Goal: Find specific page/section: Find specific page/section

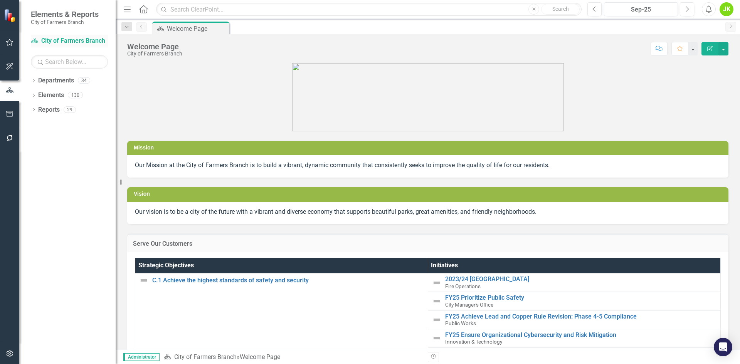
click at [47, 37] on link "Department City of Farmers Branch" at bounding box center [69, 41] width 77 height 9
click at [31, 81] on icon "Dropdown" at bounding box center [33, 81] width 5 height 4
click at [40, 93] on icon "Dropdown" at bounding box center [38, 94] width 6 height 5
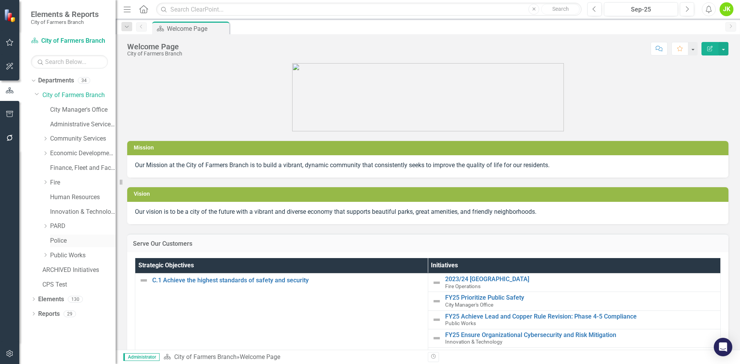
click at [54, 239] on link "Police" at bounding box center [83, 241] width 66 height 9
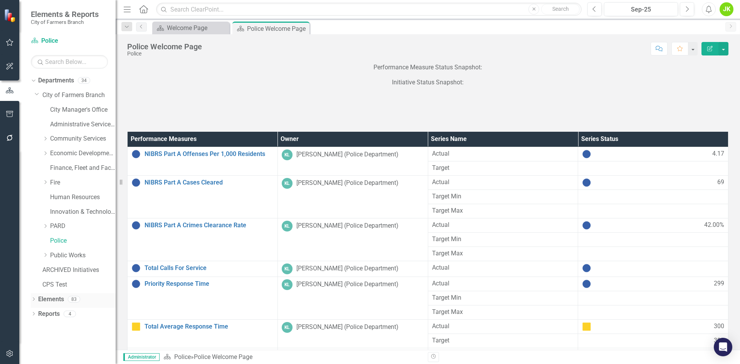
click at [33, 297] on div "Dropdown" at bounding box center [33, 300] width 5 height 7
click at [70, 330] on link "Performance Measure Performance Measures" at bounding box center [80, 326] width 76 height 9
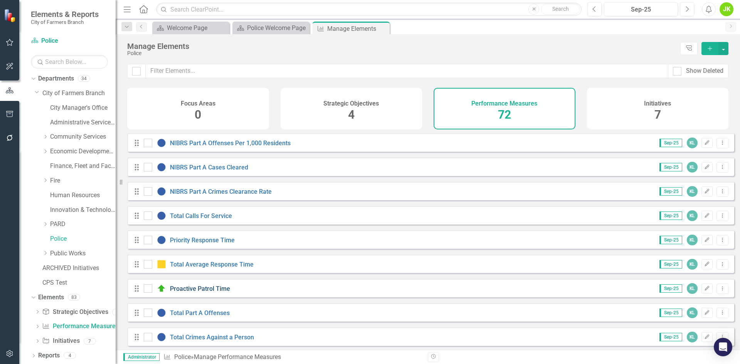
click at [227, 293] on link "Proactive Patrol Time" at bounding box center [200, 288] width 60 height 7
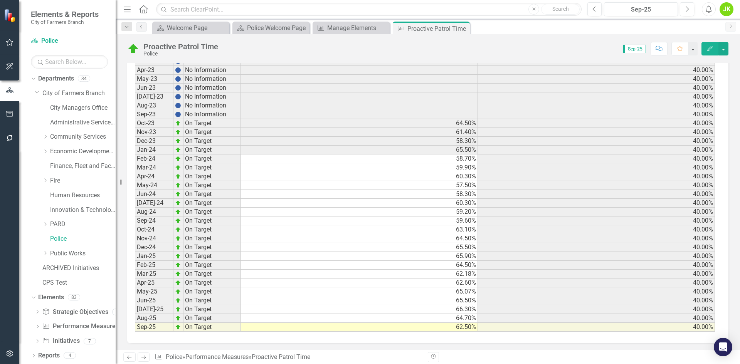
scroll to position [358, 0]
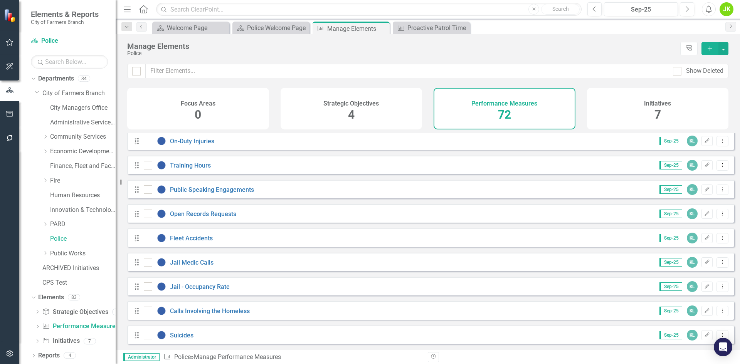
scroll to position [1460, 0]
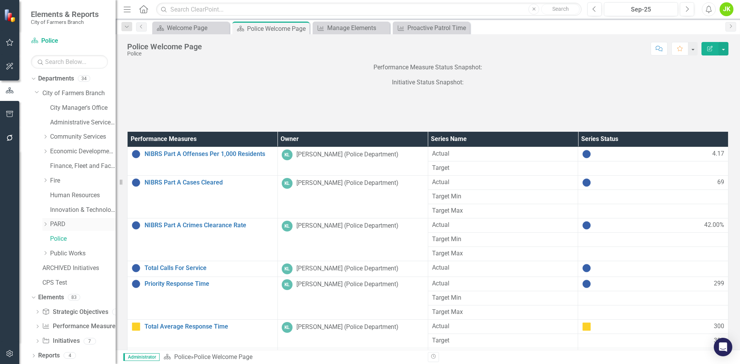
click at [47, 222] on icon "Dropdown" at bounding box center [45, 224] width 6 height 5
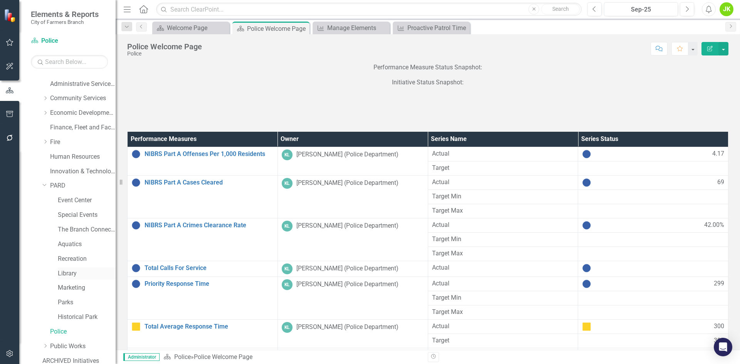
click at [71, 272] on link "Library" at bounding box center [87, 273] width 58 height 9
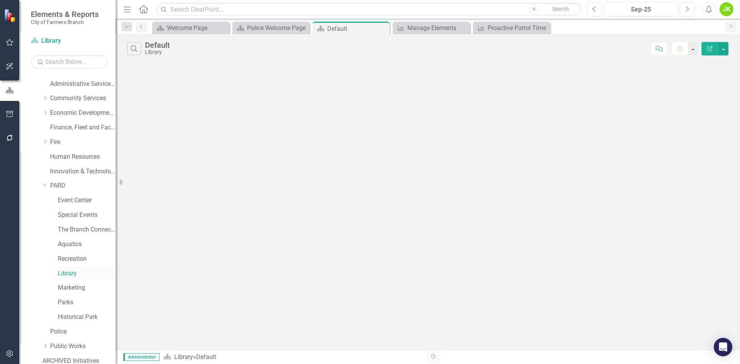
scroll to position [133, 0]
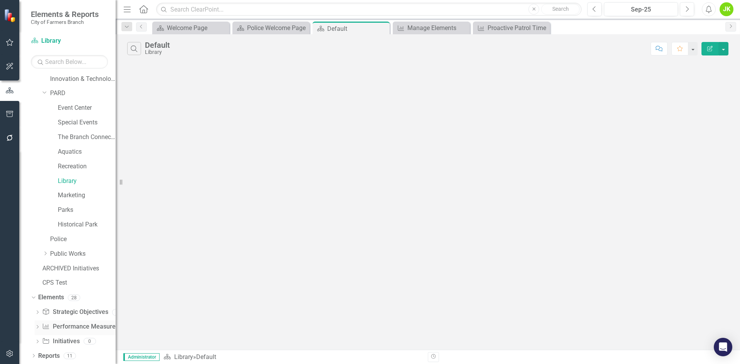
click at [73, 321] on div "Performance Measure Performance Measures" at bounding box center [80, 327] width 76 height 13
click at [61, 327] on link "Performance Measure Performance Measures" at bounding box center [80, 327] width 76 height 9
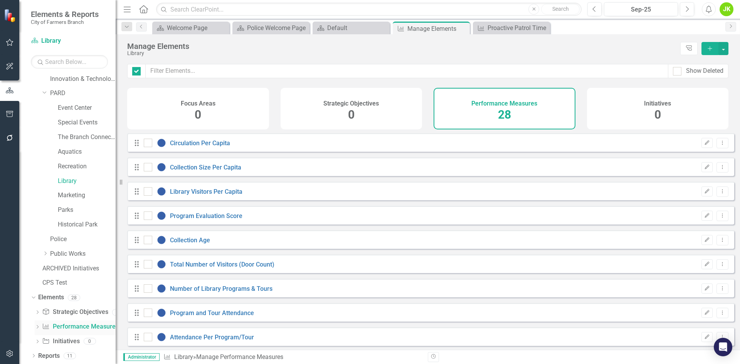
checkbox input "false"
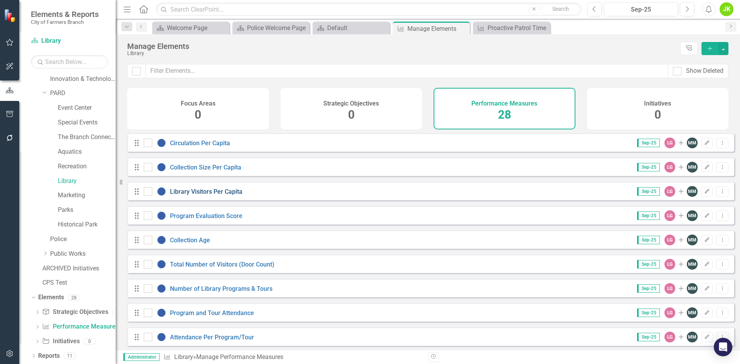
click at [239, 195] on link "Library Visitors Per Capita" at bounding box center [206, 191] width 72 height 7
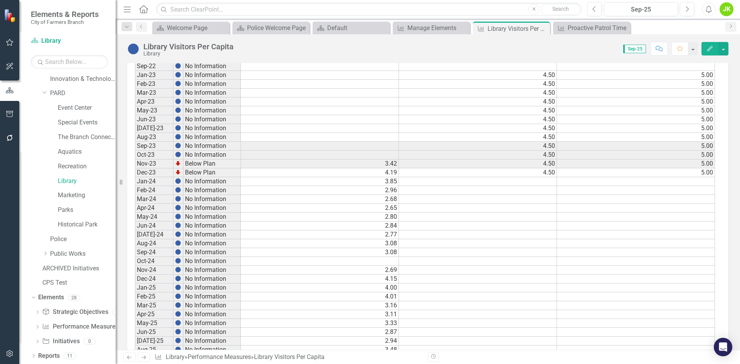
scroll to position [341, 0]
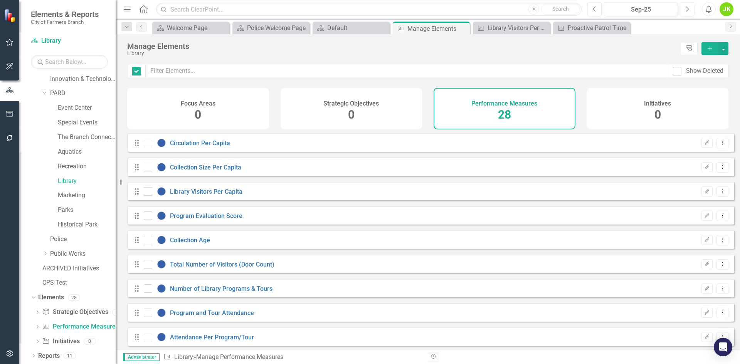
checkbox input "false"
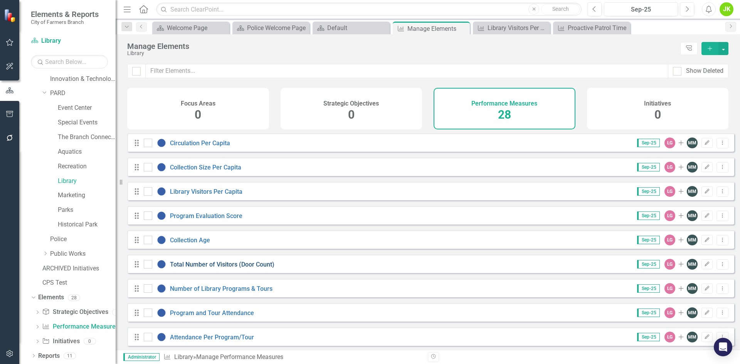
click at [216, 268] on link "Total Number of Visitors (Door Count)" at bounding box center [222, 264] width 104 height 7
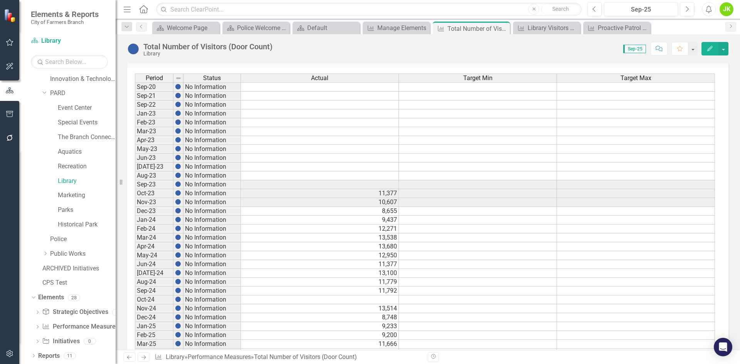
scroll to position [341, 0]
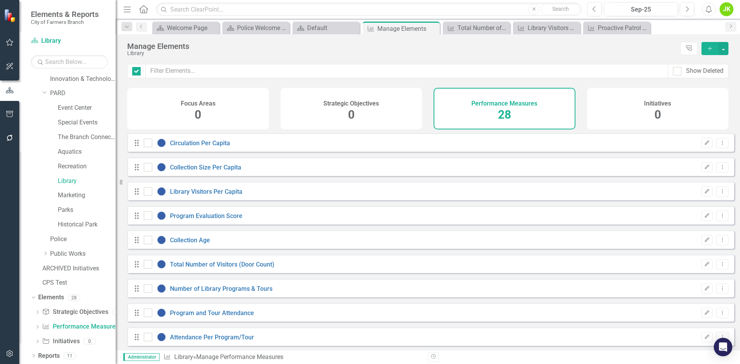
checkbox input "false"
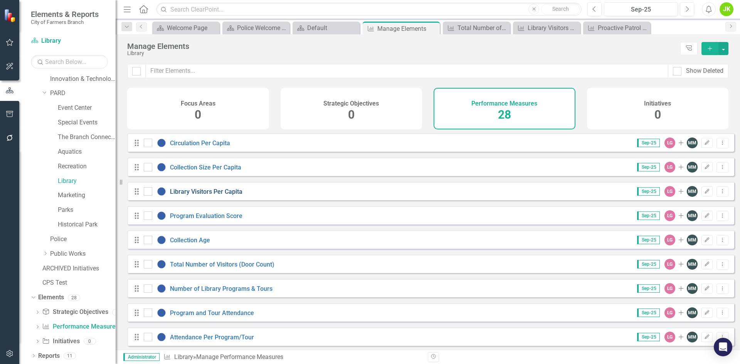
click at [237, 195] on link "Library Visitors Per Capita" at bounding box center [206, 191] width 72 height 7
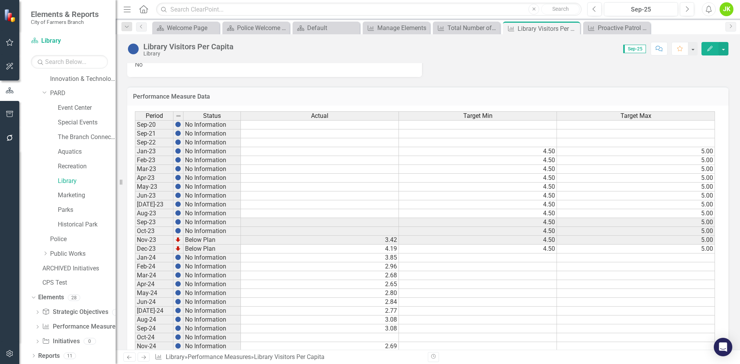
scroll to position [225, 0]
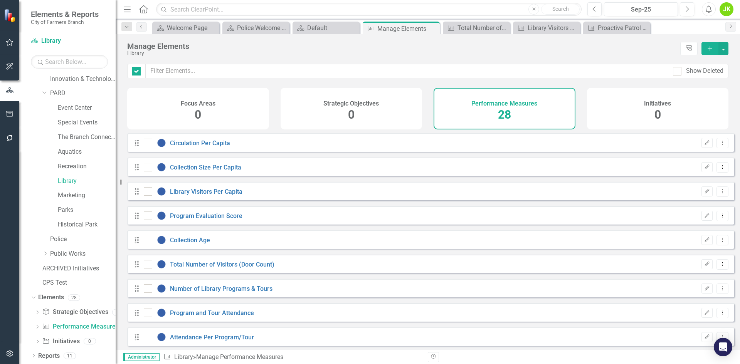
checkbox input "false"
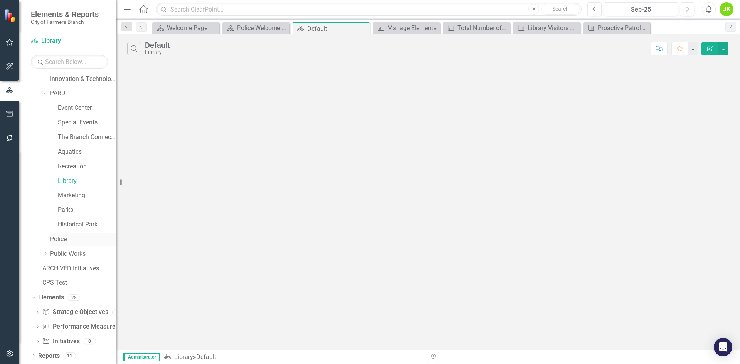
click at [64, 237] on link "Police" at bounding box center [83, 239] width 66 height 9
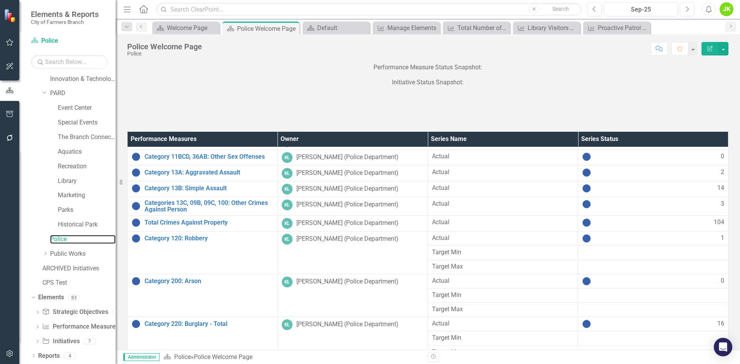
scroll to position [232, 0]
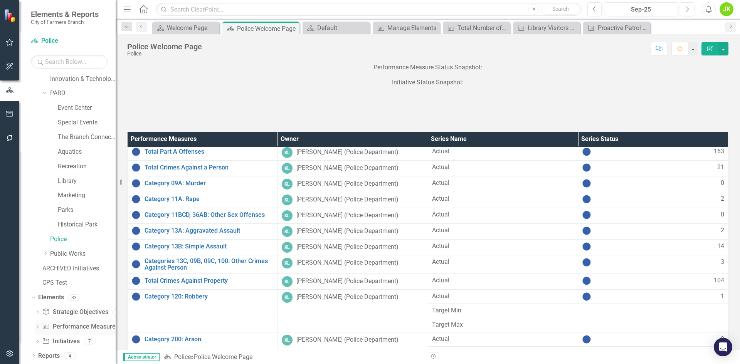
click at [59, 325] on link "Performance Measure Performance Measures" at bounding box center [80, 327] width 76 height 9
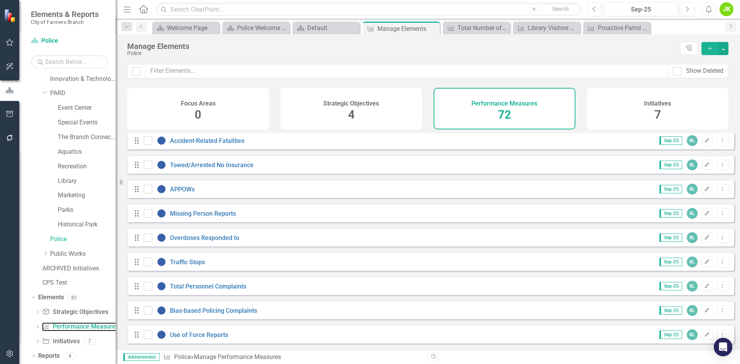
scroll to position [1118, 0]
